Goal: Task Accomplishment & Management: Manage account settings

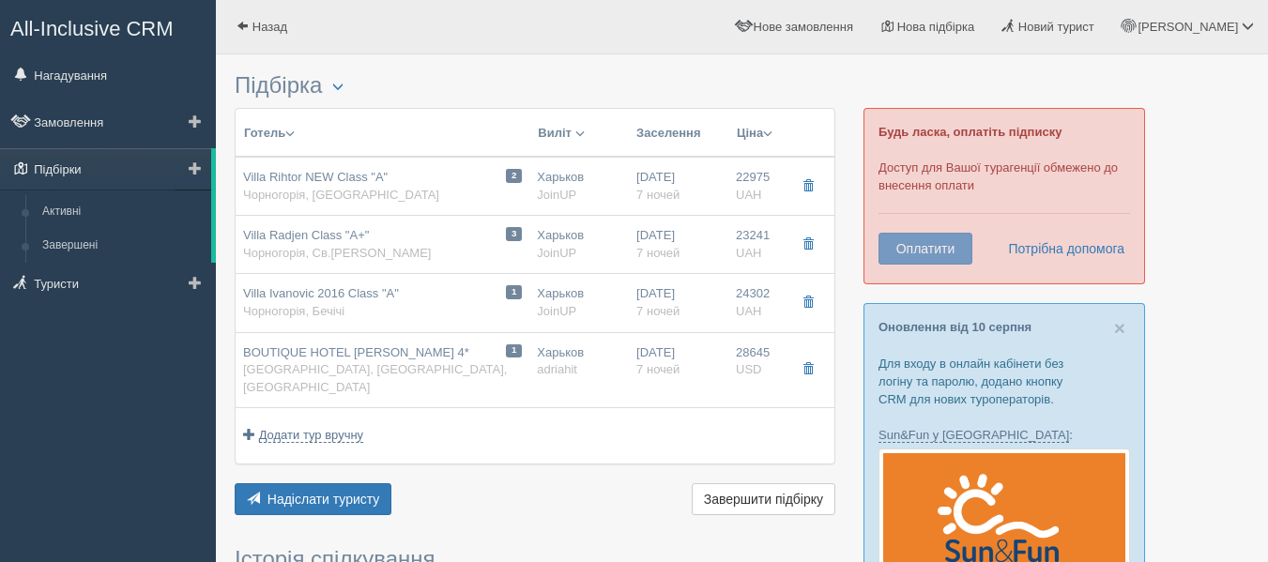
click at [122, 159] on link "Підбірки" at bounding box center [105, 168] width 211 height 41
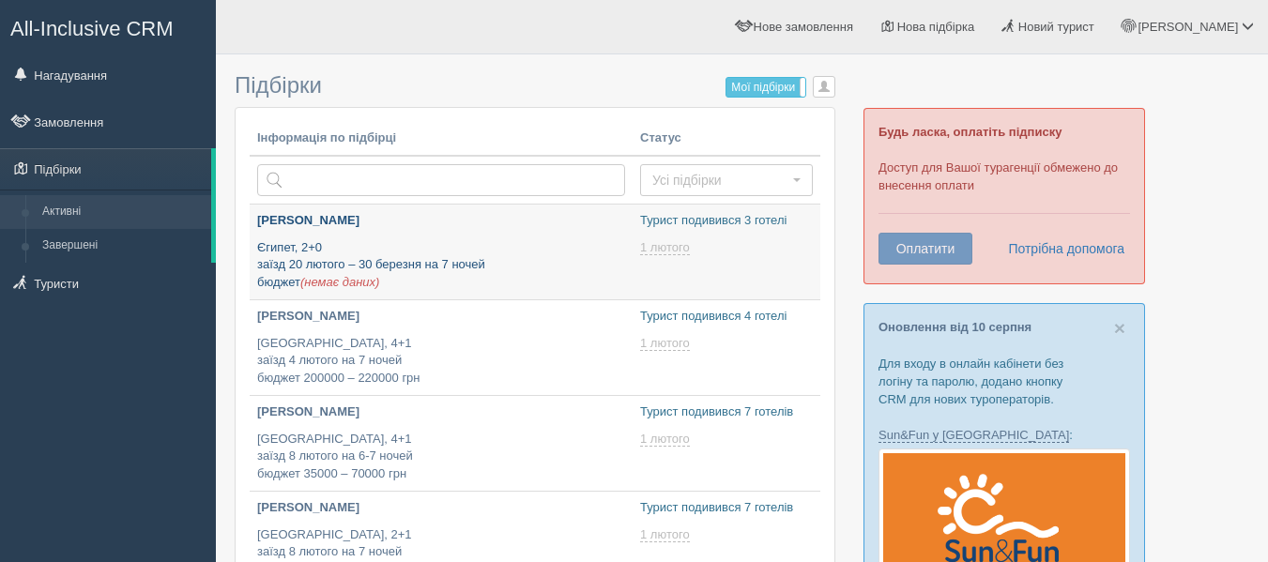
type input "[DATE] 15:45"
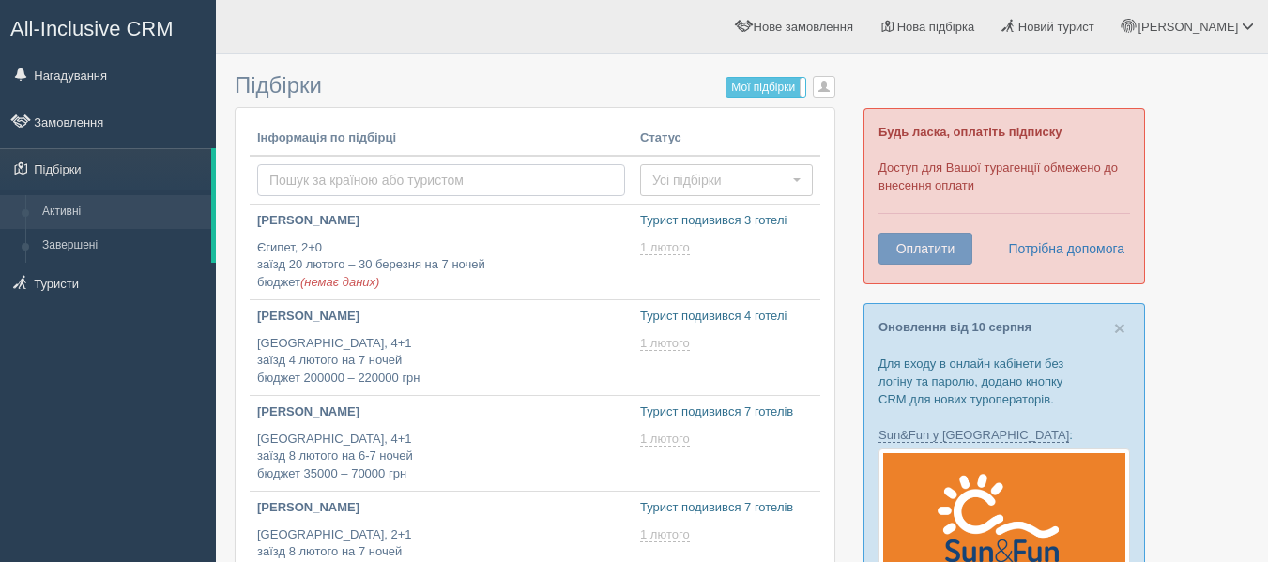
click at [354, 181] on input "text" at bounding box center [441, 180] width 368 height 32
type input "[GEOGRAPHIC_DATA] ([GEOGRAPHIC_DATA])"
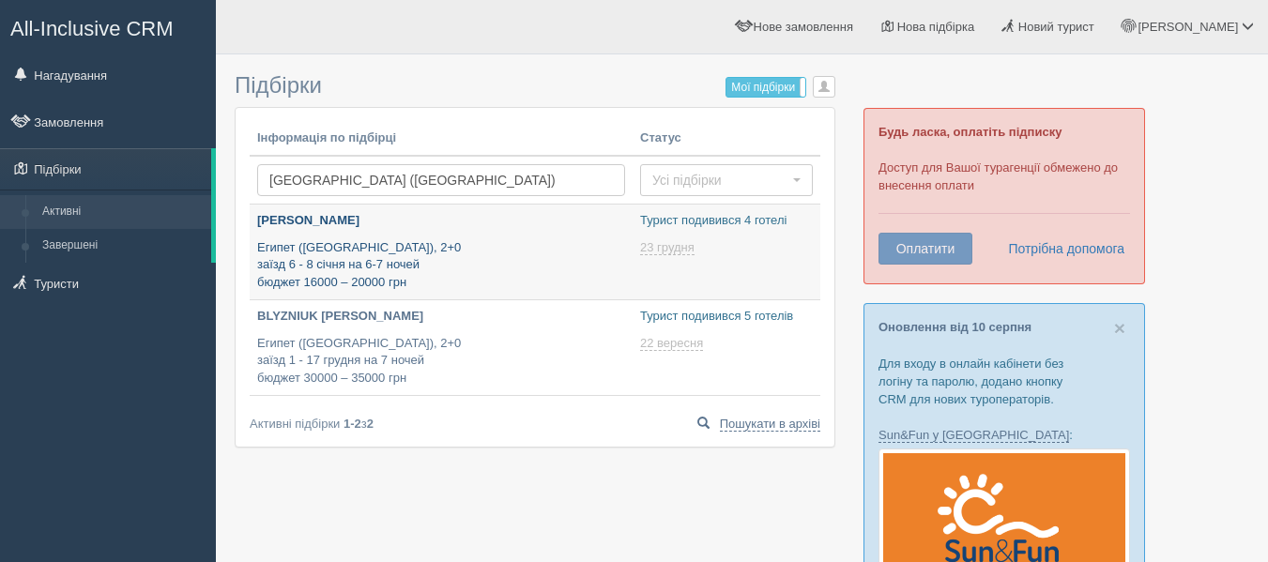
type input "2025-08-14 14:45"
click at [380, 253] on p "Египет (Хургада), 2+0 заїзд 6 - 8 січня на 6-7 ночей бюджет 16000 – 20000 грн" at bounding box center [441, 265] width 368 height 53
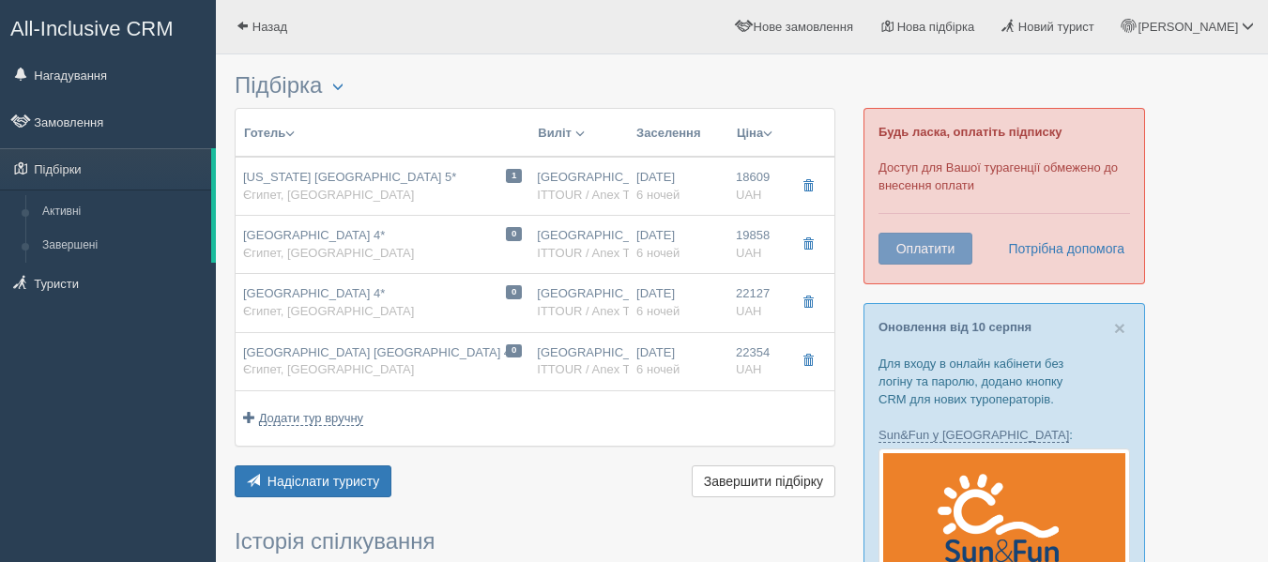
click at [380, 253] on div "King Tut Aqua Park Beach Resort 4* Єгипет, Хургада" at bounding box center [328, 244] width 171 height 35
type input "King Tut Aqua Park Beach Resort 4*"
type input "https://www.booking.com/hotel/eg/king-tut-resort-hurghada.ru.html"
type textarea "+ Отель находится на одной территории и имеет общую инфраструктуру с отелем Sph…"
type input "[GEOGRAPHIC_DATA]"
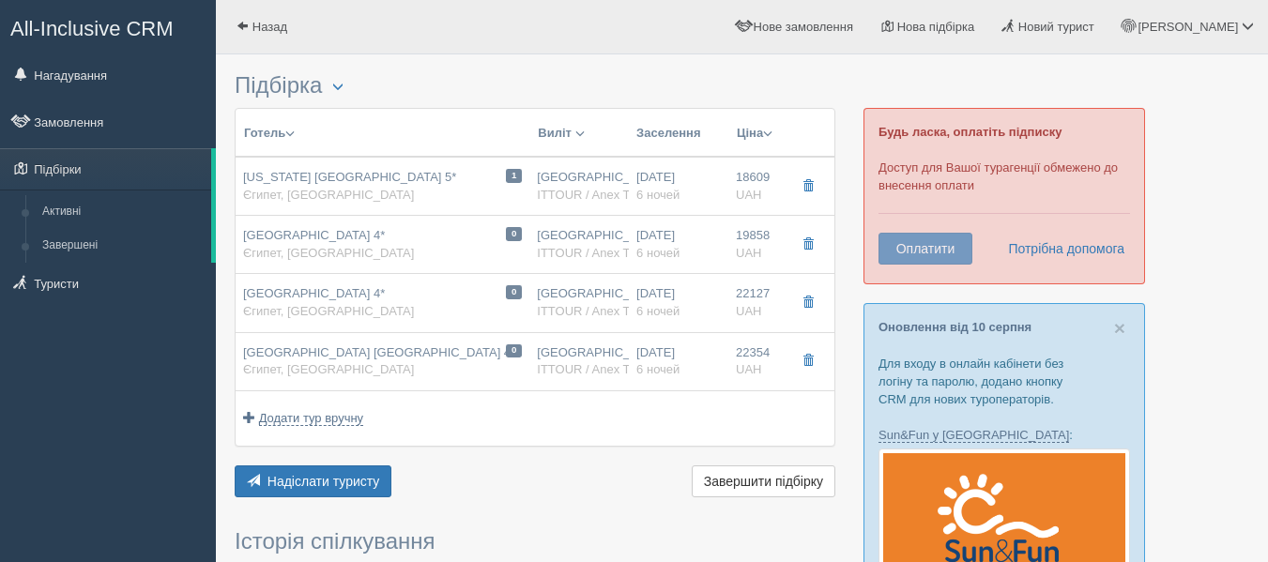
type input "Хургада"
type input "19858.00"
type input "[GEOGRAPHIC_DATA]"
type input "05:30"
type input "09:30"
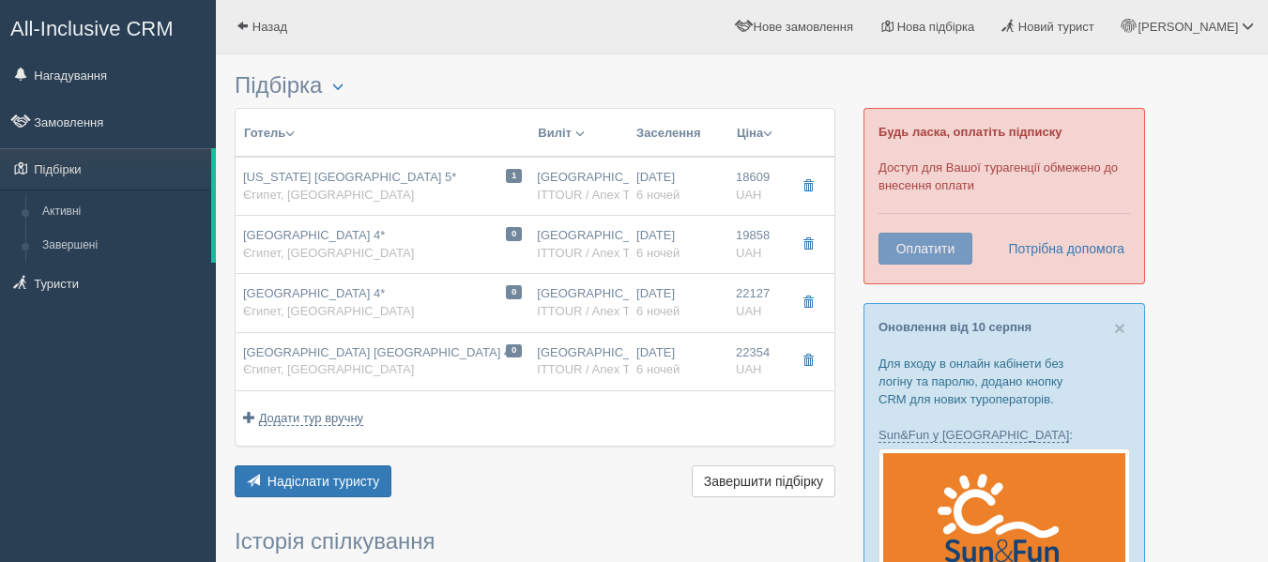
type input "12:00"
type input "16:15"
type input "6"
type input "Standard Room / DBL"
type input "Все включено"
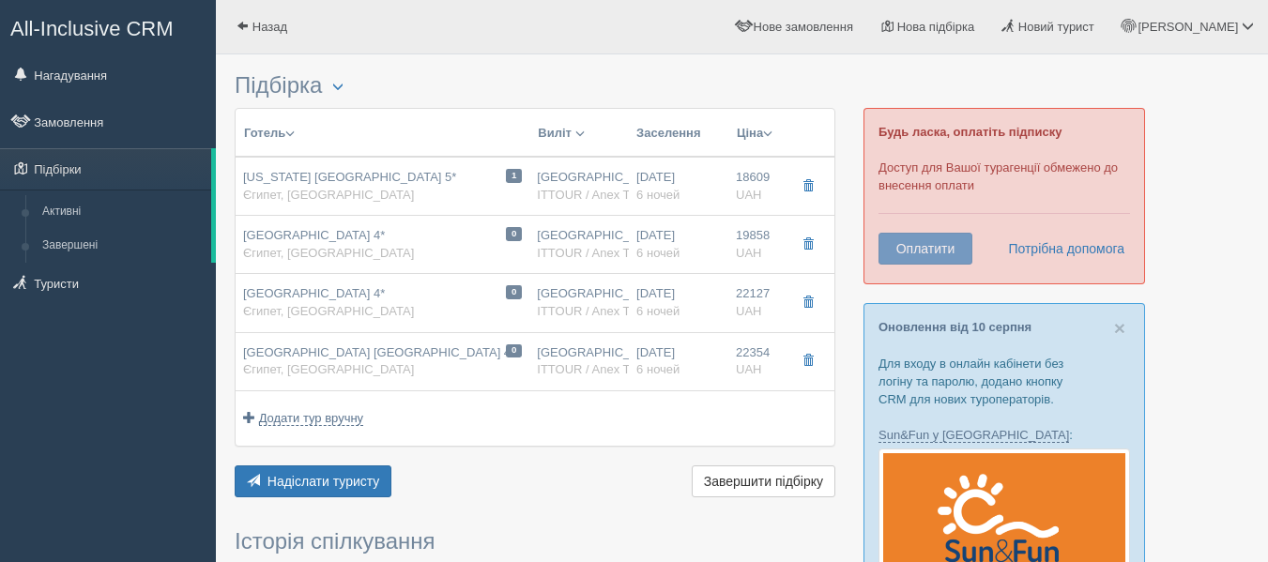
type input "ITTOUR / Anex Tour"
type input "[URL][DOMAIN_NAME][DATE]"
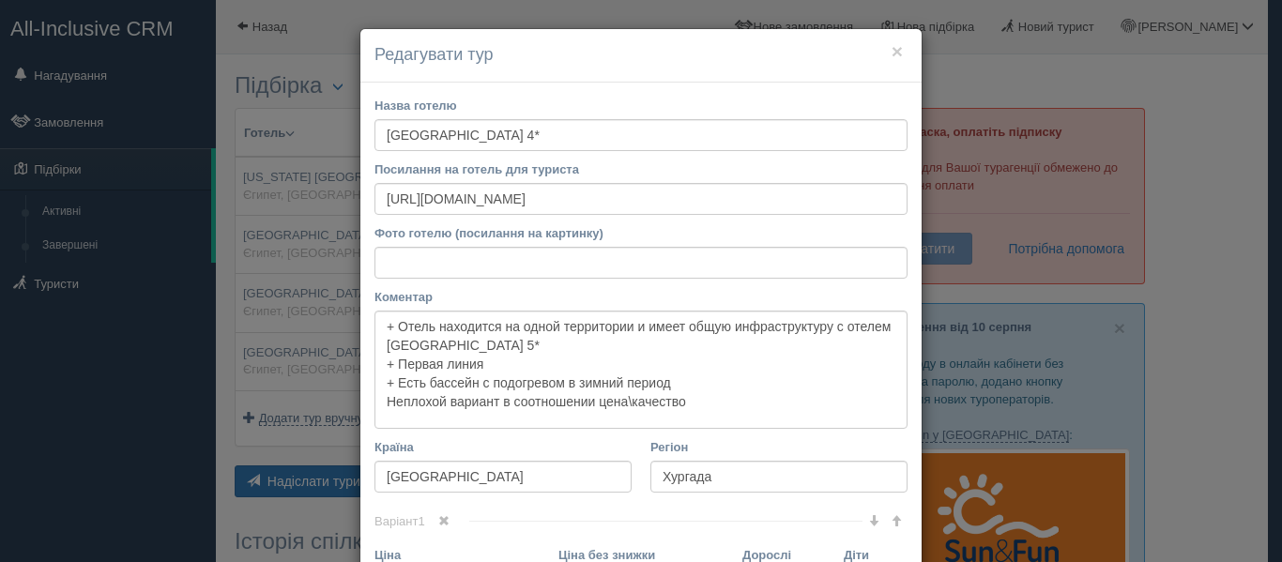
click at [883, 54] on h4 "Редагувати тур" at bounding box center [640, 55] width 533 height 24
click at [891, 53] on button "×" at bounding box center [896, 51] width 11 height 20
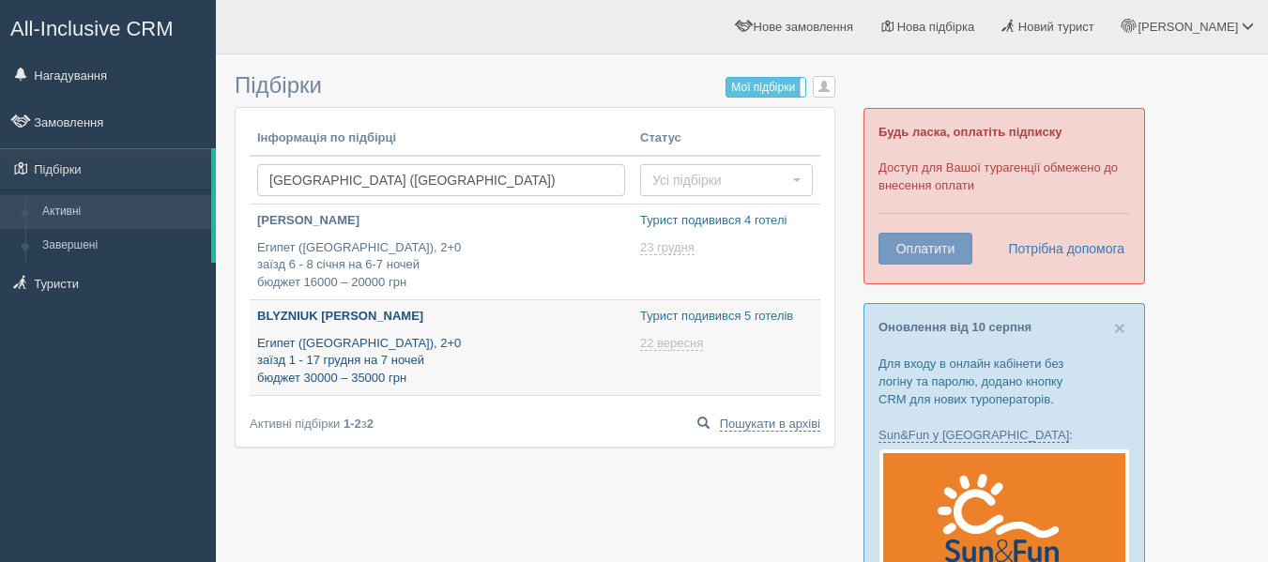
type input "[DATE] 12:55"
click at [424, 320] on p "BLYZNIUK [PERSON_NAME]" at bounding box center [441, 317] width 368 height 18
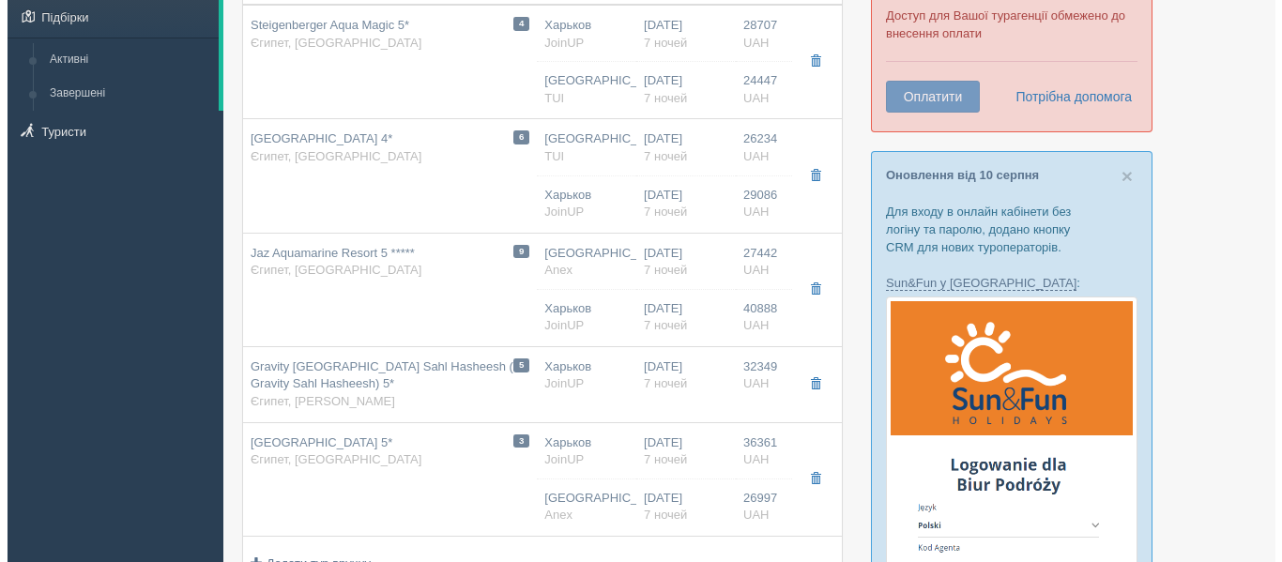
scroll to position [153, 0]
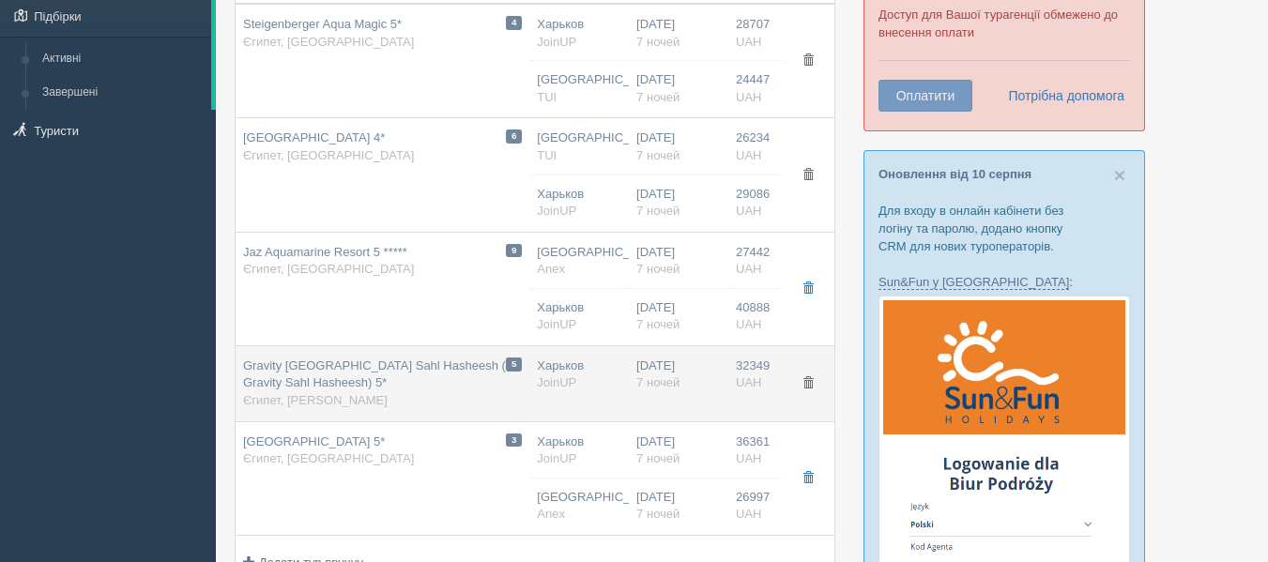
click at [448, 366] on span "Gravity Hotel & Aqua Park Sahl Hasheesh (ex. Gravity Sahl Hasheesh) 5*" at bounding box center [382, 374] width 279 height 32
type input "Gravity Hotel & Aqua Park Sahl Hasheesh (ex. Gravity Sahl Hasheesh) 5*"
type input "https://www.booking.com/hotel/eg/gravity-sahl-hasheesh.ru.html"
type textarea "+Новый отель был открыт в 2018 году. Стильный и элегантный отель с современным …"
type input "[GEOGRAPHIC_DATA]"
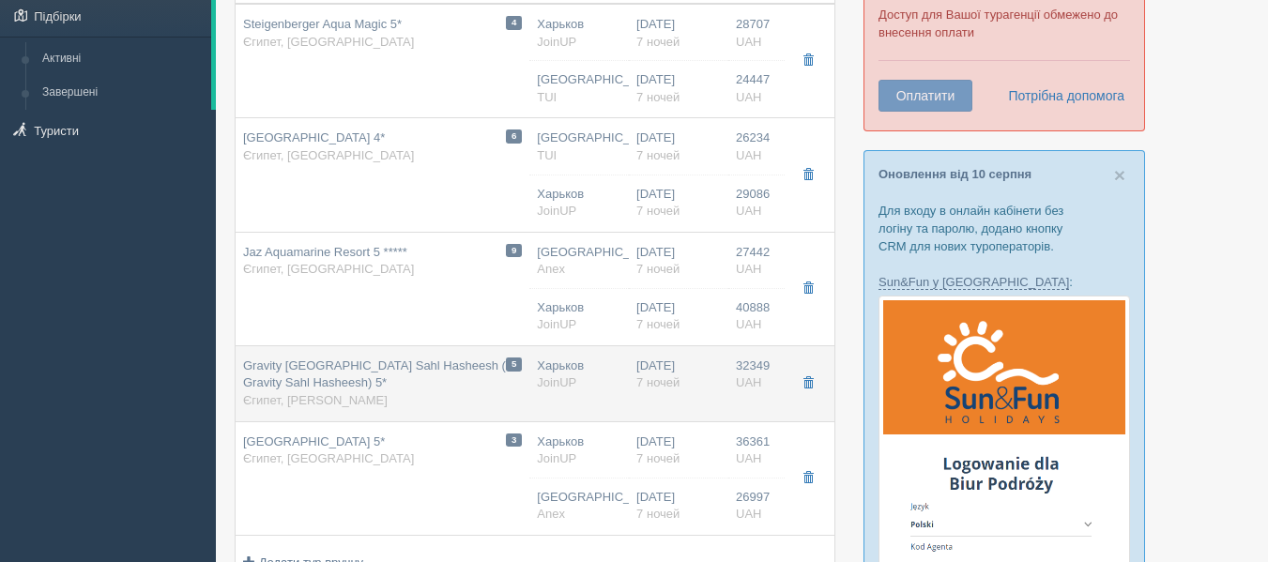
type input "Сахл Хашиш"
type input "32349.00"
type input "Харьков"
type input "00:05"
type input "03:05"
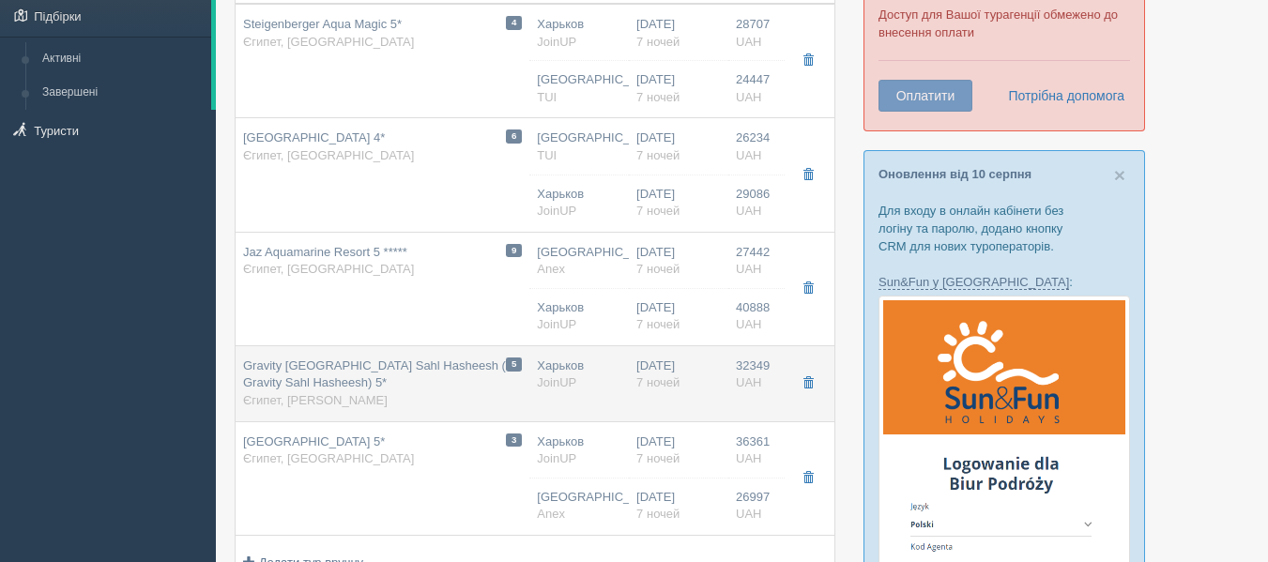
type input "04:05"
type input "09:15"
type input "7"
type input "Superior Garden View Room / DBL"
type input "Все включено"
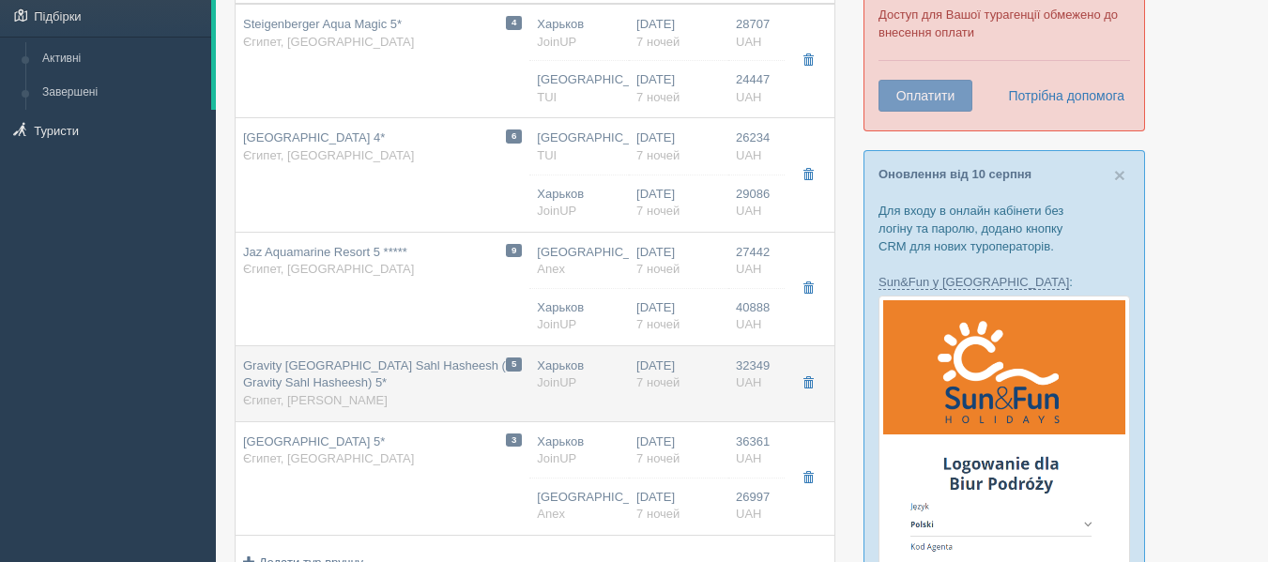
type input "JoinUP"
type input "https://joinup.ua/hotel/ocean-breeze-sahl-hasheesh/"
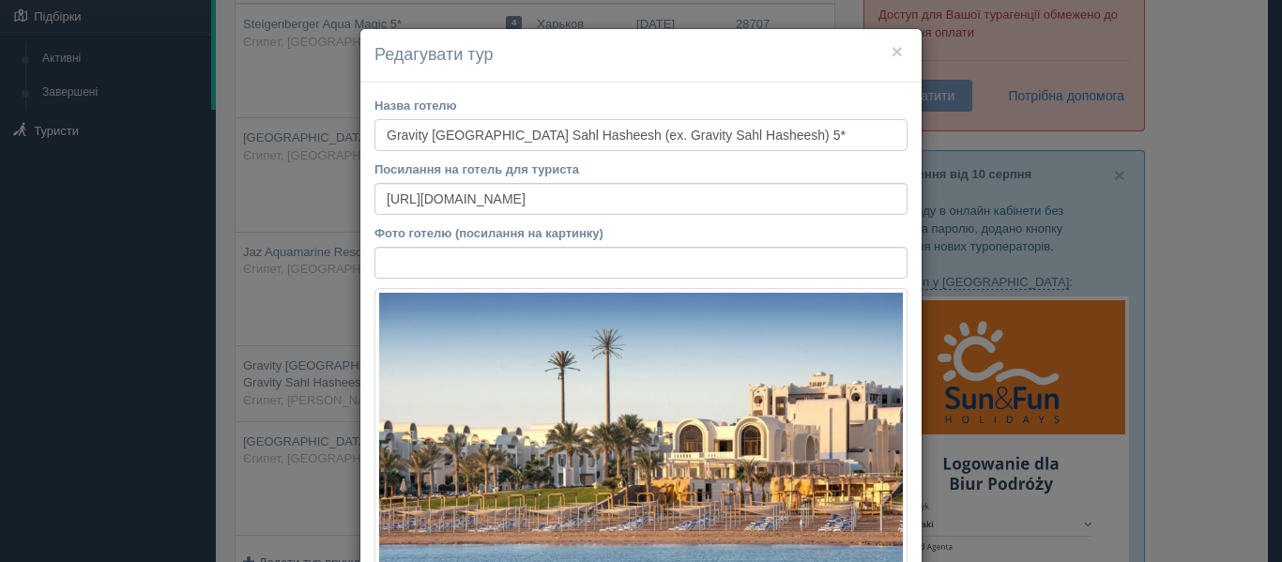
drag, startPoint x: 377, startPoint y: 136, endPoint x: 990, endPoint y: 160, distance: 613.1
click at [990, 160] on div "× Редагувати тур Назва готелю Gravity Hotel & Aqua Park Sahl Hasheesh (ex. Grav…" at bounding box center [641, 281] width 1282 height 562
drag, startPoint x: 769, startPoint y: 203, endPoint x: 272, endPoint y: 138, distance: 501.5
click at [272, 138] on div "× Редагувати тур Назва готелю Gravity Hotel & Aqua Park Sahl Hasheesh (ex. Grav…" at bounding box center [641, 281] width 1282 height 562
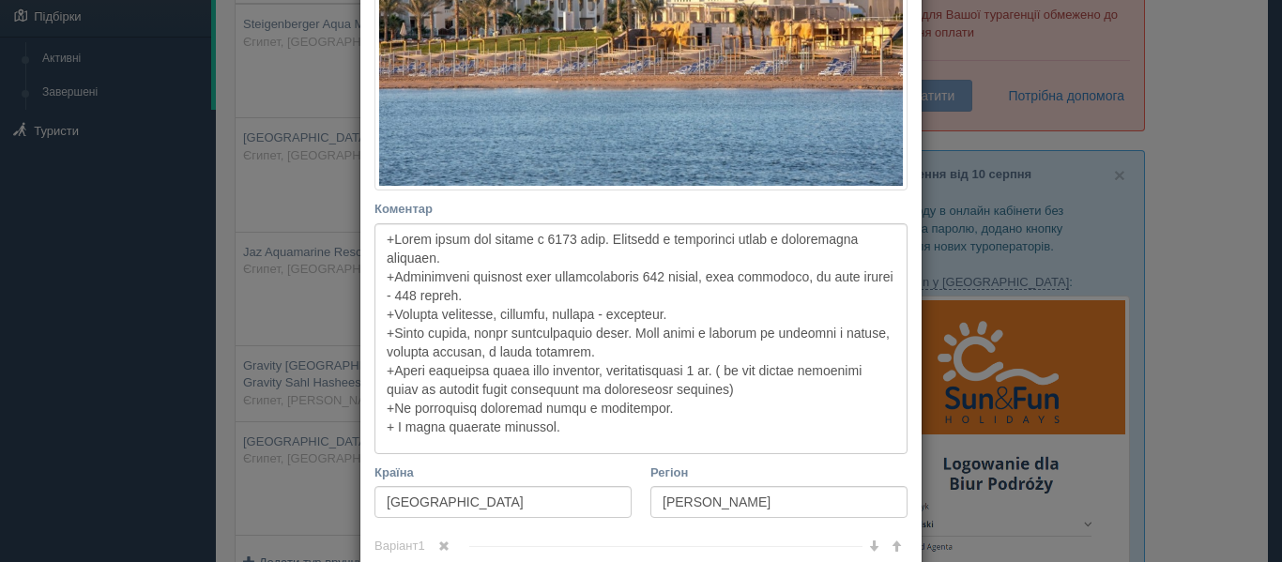
scroll to position [457, 0]
drag, startPoint x: 372, startPoint y: 234, endPoint x: 637, endPoint y: 425, distance: 327.3
click at [637, 425] on textarea "Коментар Основний опис Додатковий опис Закріпити Збережено Необхідно вказати на…" at bounding box center [640, 337] width 533 height 231
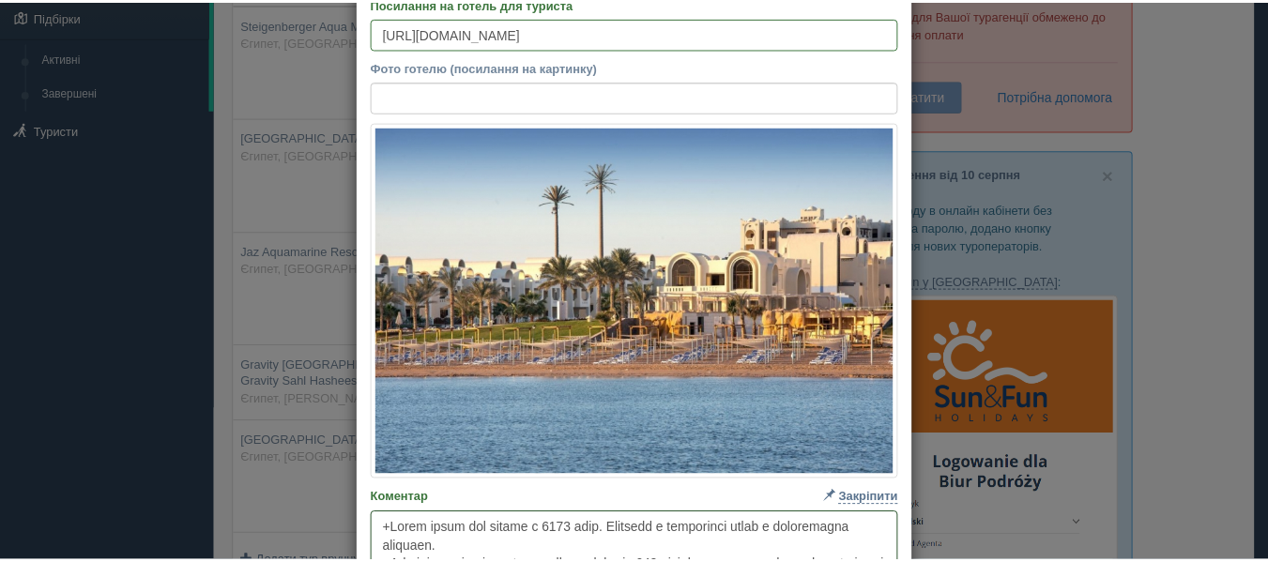
scroll to position [0, 0]
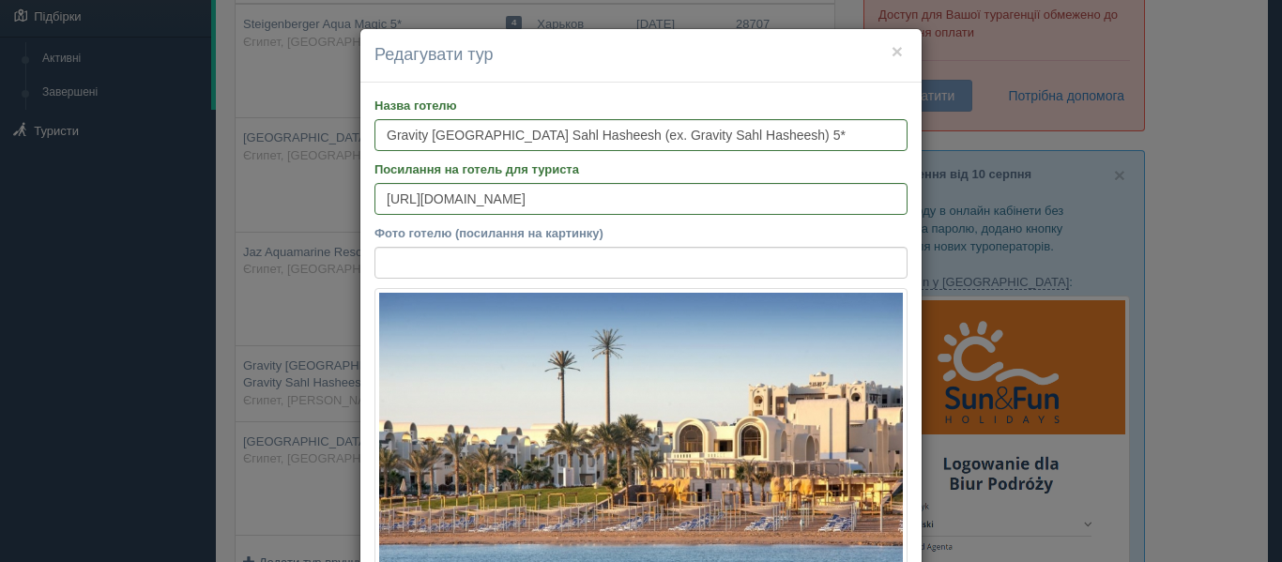
click at [883, 45] on h4 "Редагувати тур" at bounding box center [640, 55] width 533 height 24
click at [893, 48] on button "×" at bounding box center [896, 51] width 11 height 20
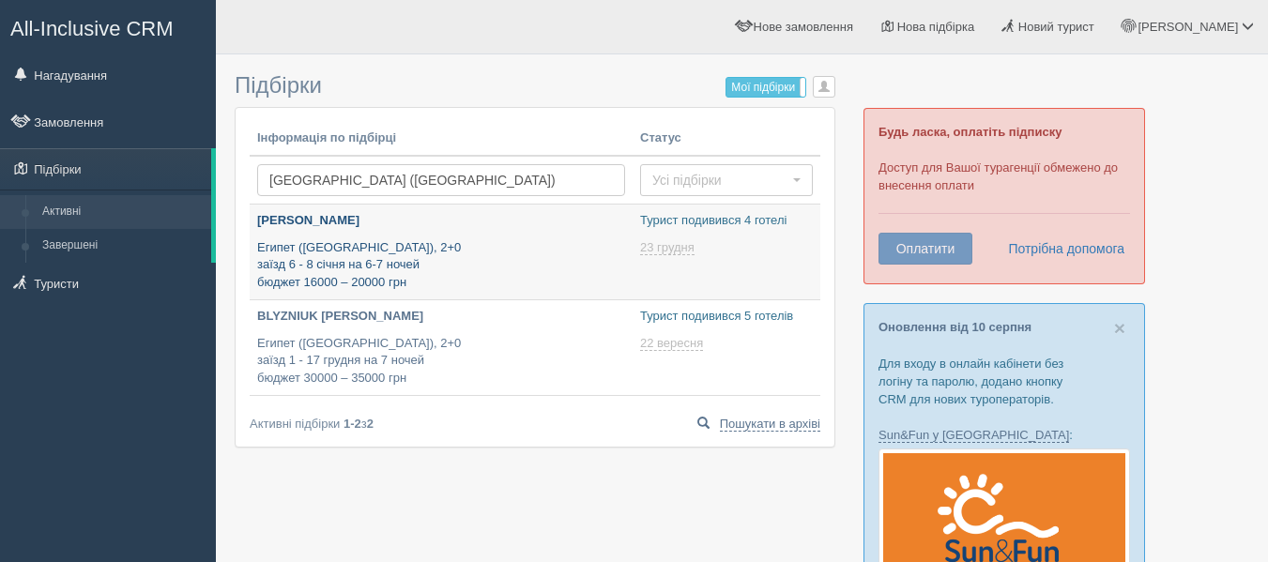
click at [410, 229] on p "[PERSON_NAME]" at bounding box center [441, 221] width 368 height 18
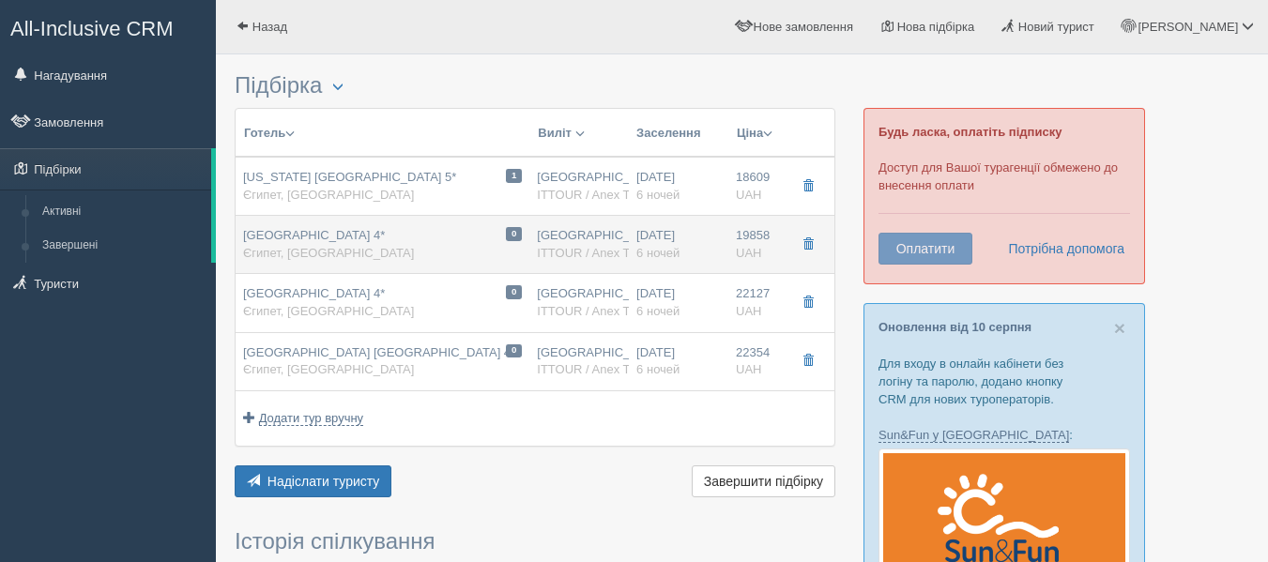
click at [362, 254] on div "[GEOGRAPHIC_DATA] 4* [GEOGRAPHIC_DATA], [GEOGRAPHIC_DATA]" at bounding box center [328, 244] width 171 height 35
type input "[GEOGRAPHIC_DATA] 4*"
type input "[URL][DOMAIN_NAME]"
type textarea "+ Отель находится на одной территории и имеет общую инфраструктуру с отелем [GE…"
type input "[GEOGRAPHIC_DATA]"
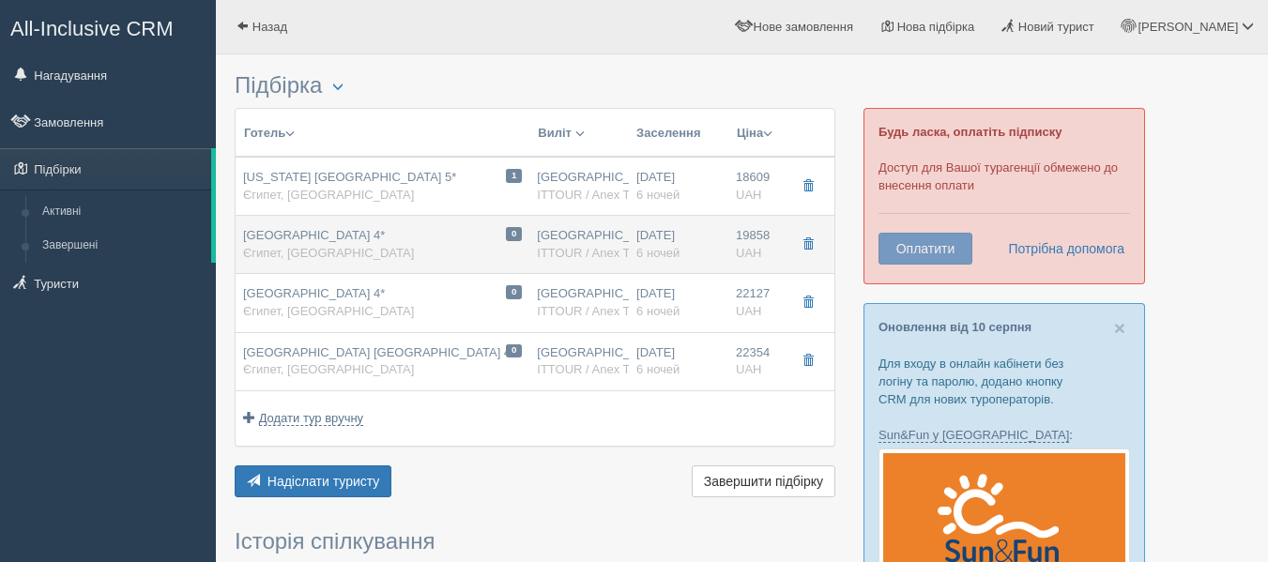
type input "Хургада"
type input "19858.00"
type input "[GEOGRAPHIC_DATA]"
type input "05:30"
type input "09:30"
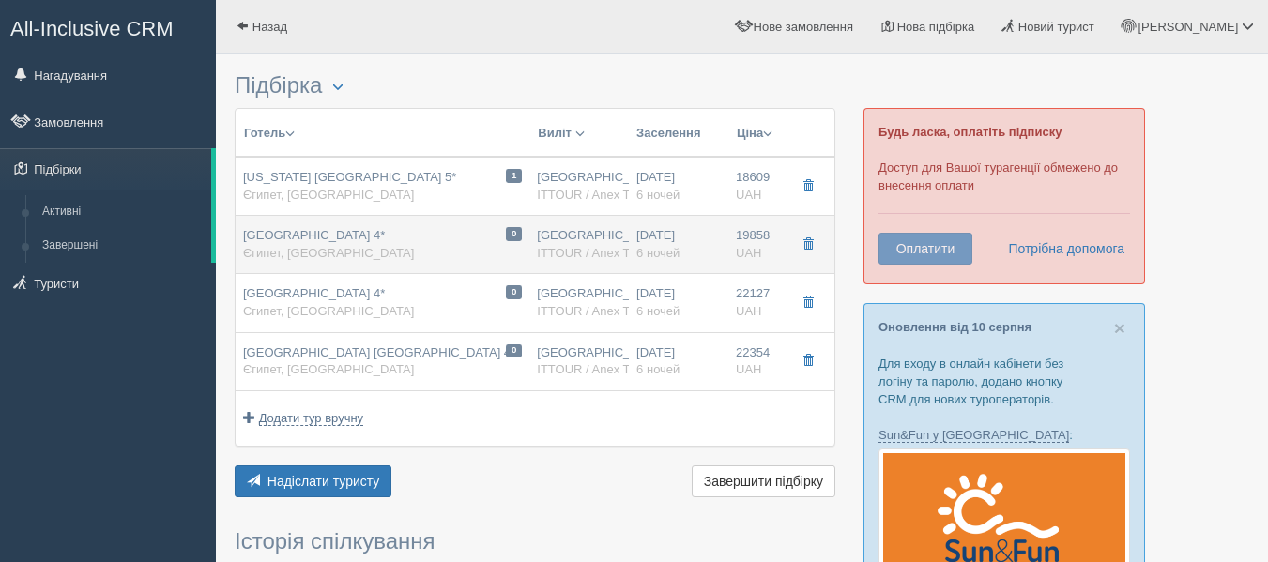
type input "12:00"
type input "16:15"
type input "6"
type input "Standard Room / DBL"
type input "Все включено"
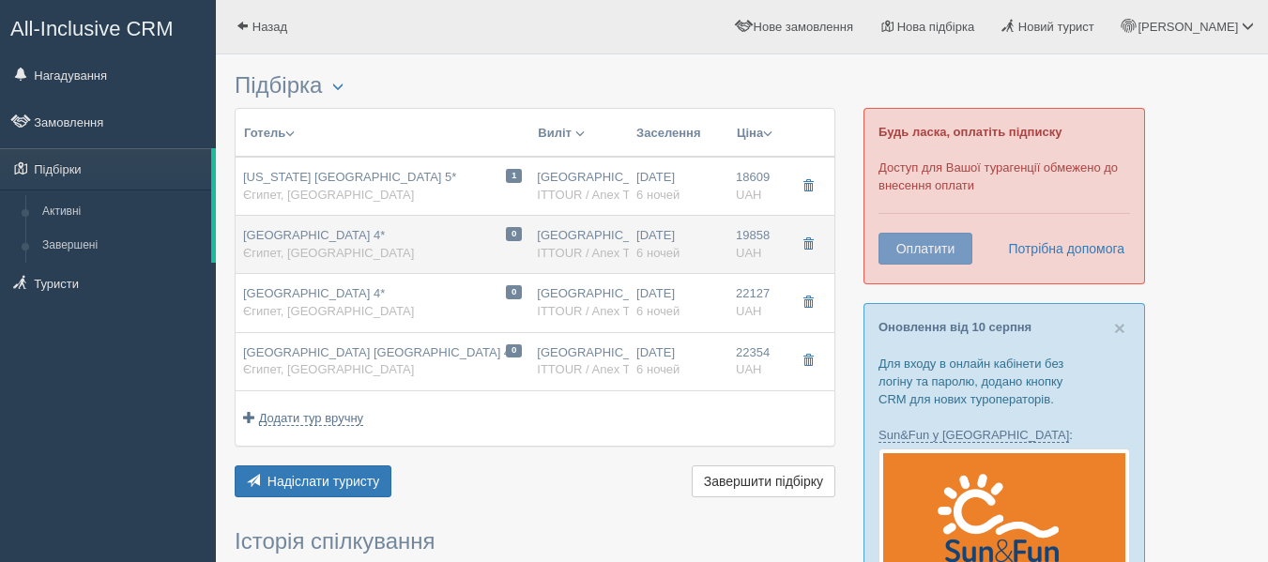
type input "ITTOUR / Anex Tour"
type input "[URL][DOMAIN_NAME][DATE]"
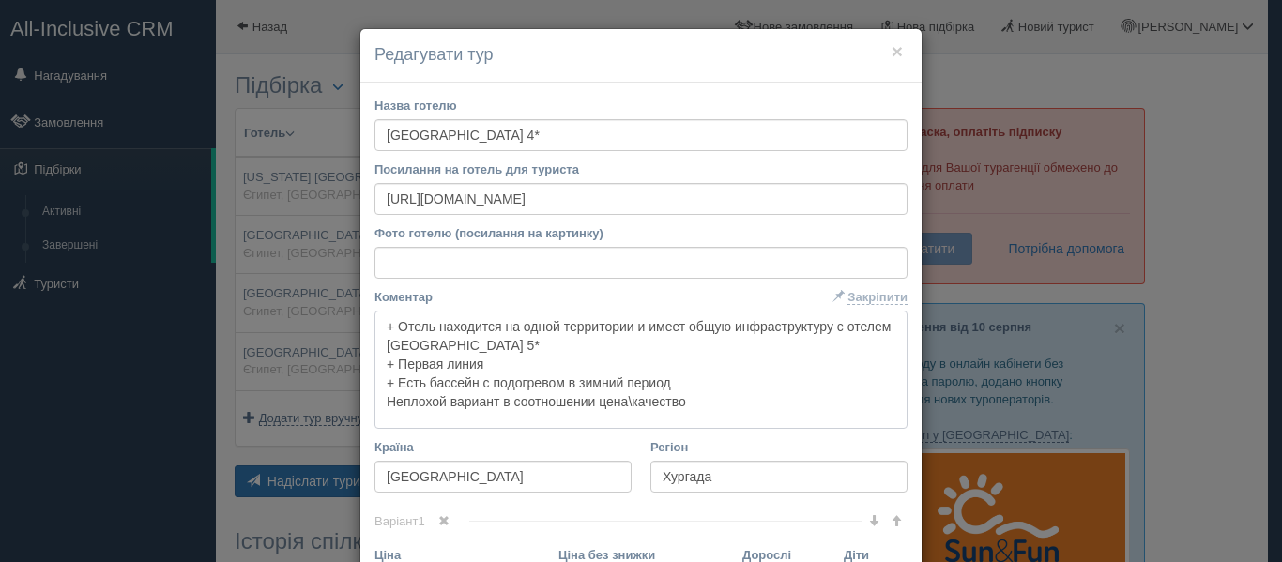
drag, startPoint x: 714, startPoint y: 412, endPoint x: 235, endPoint y: 226, distance: 514.2
click at [235, 226] on div "× Редагувати тур Назва готелю [GEOGRAPHIC_DATA] 4* Посилання на готель для тури…" at bounding box center [641, 281] width 1282 height 562
